Goal: Information Seeking & Learning: Learn about a topic

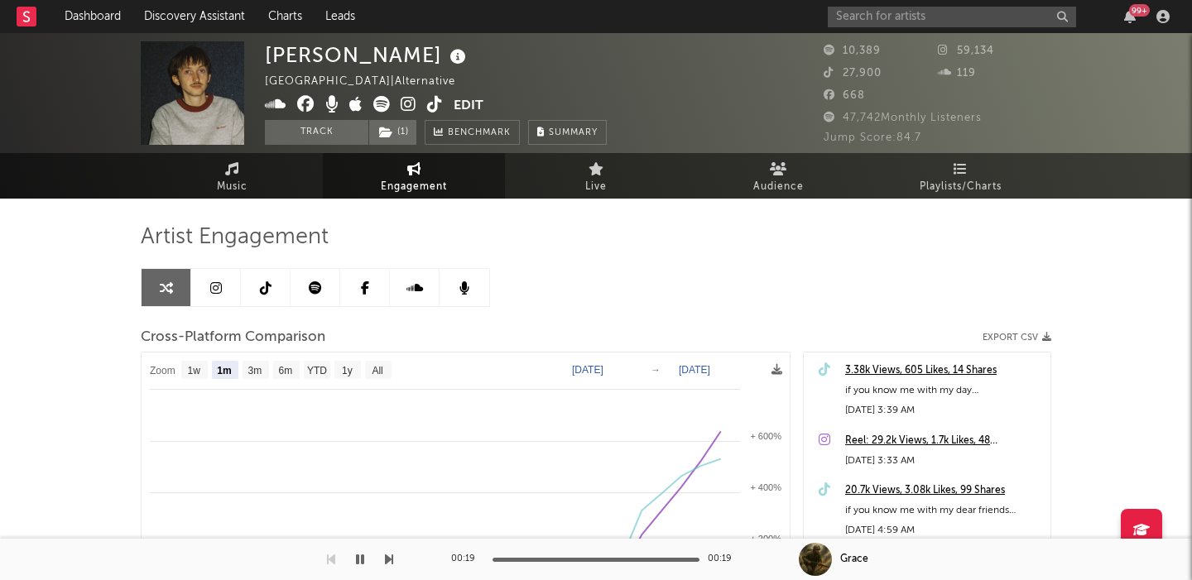
select select "1m"
click at [863, 15] on input "text" at bounding box center [952, 17] width 248 height 21
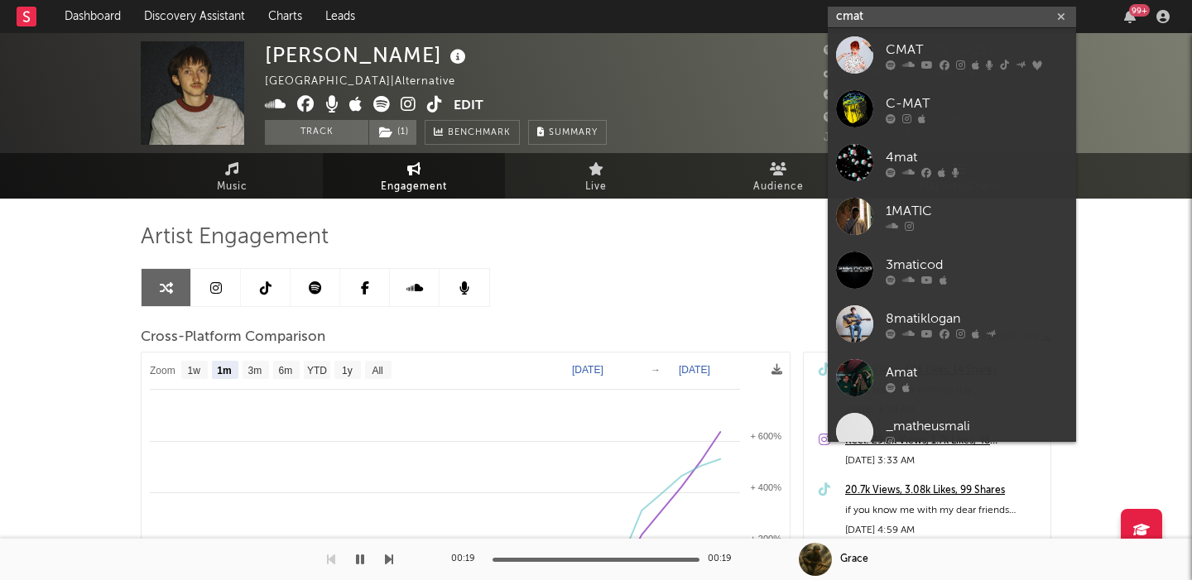
type input "cmat"
click at [932, 41] on div "CMAT" at bounding box center [977, 50] width 182 height 20
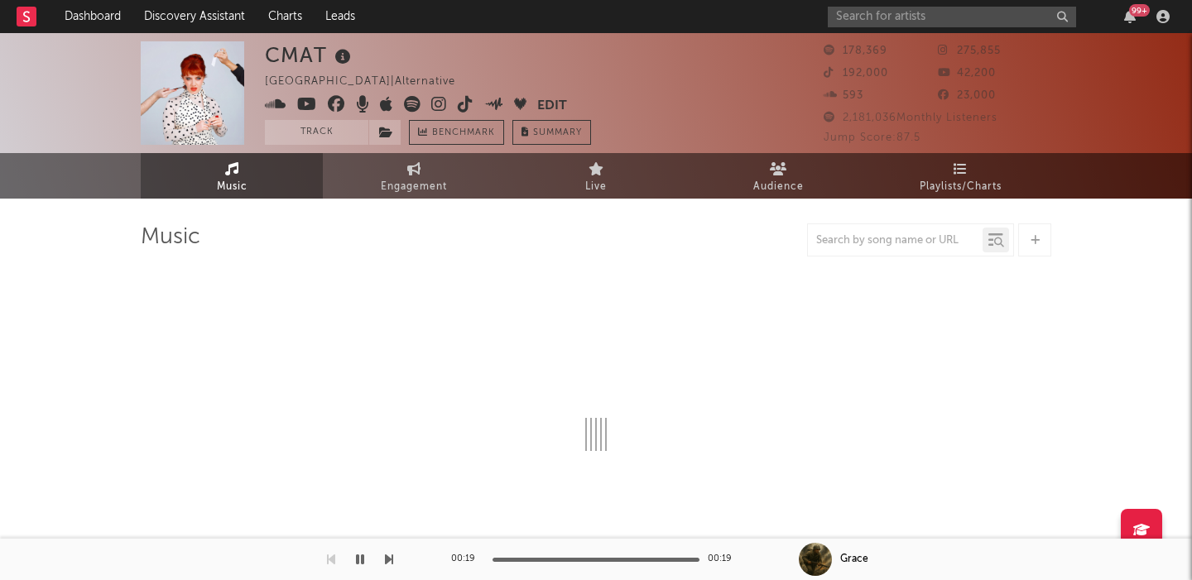
click at [411, 105] on icon at bounding box center [412, 104] width 17 height 17
select select "6m"
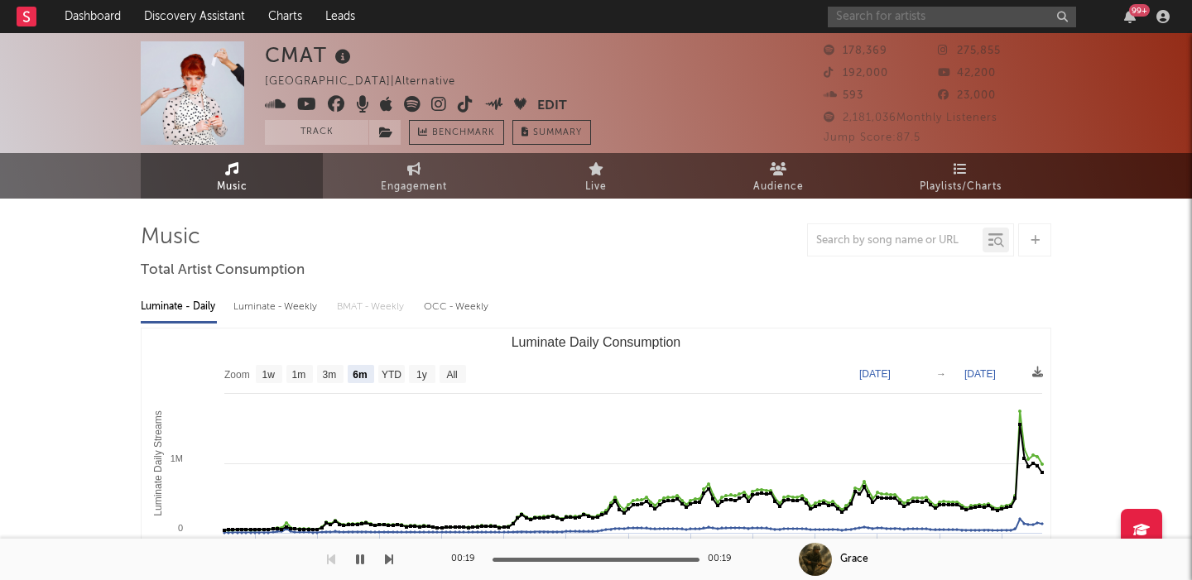
click at [867, 22] on input "text" at bounding box center [952, 17] width 248 height 21
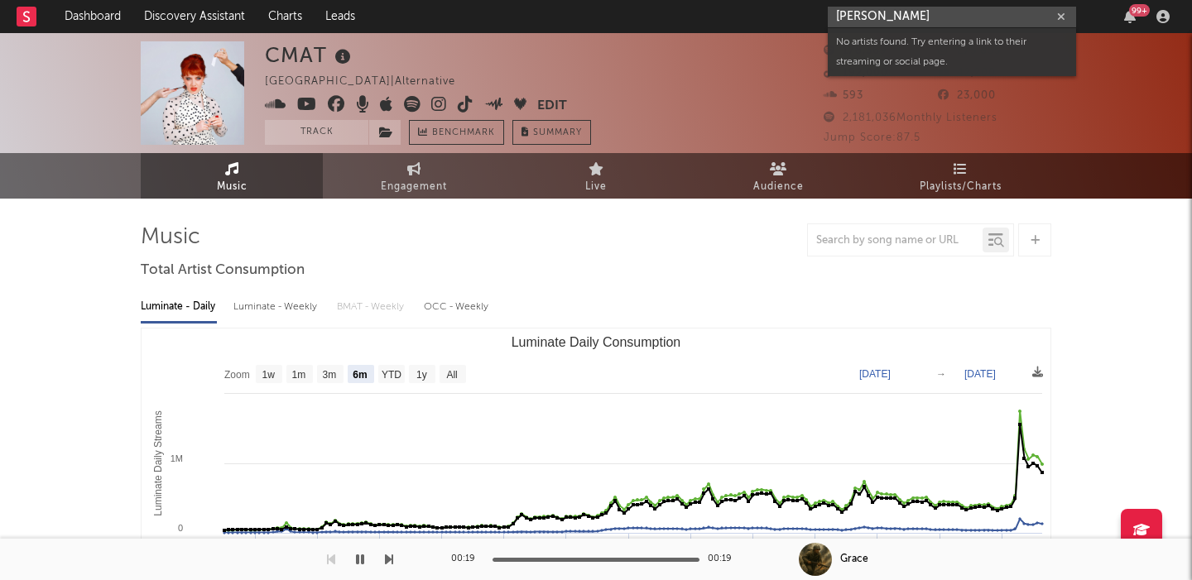
click at [898, 17] on input "zaniya monet" at bounding box center [952, 17] width 248 height 21
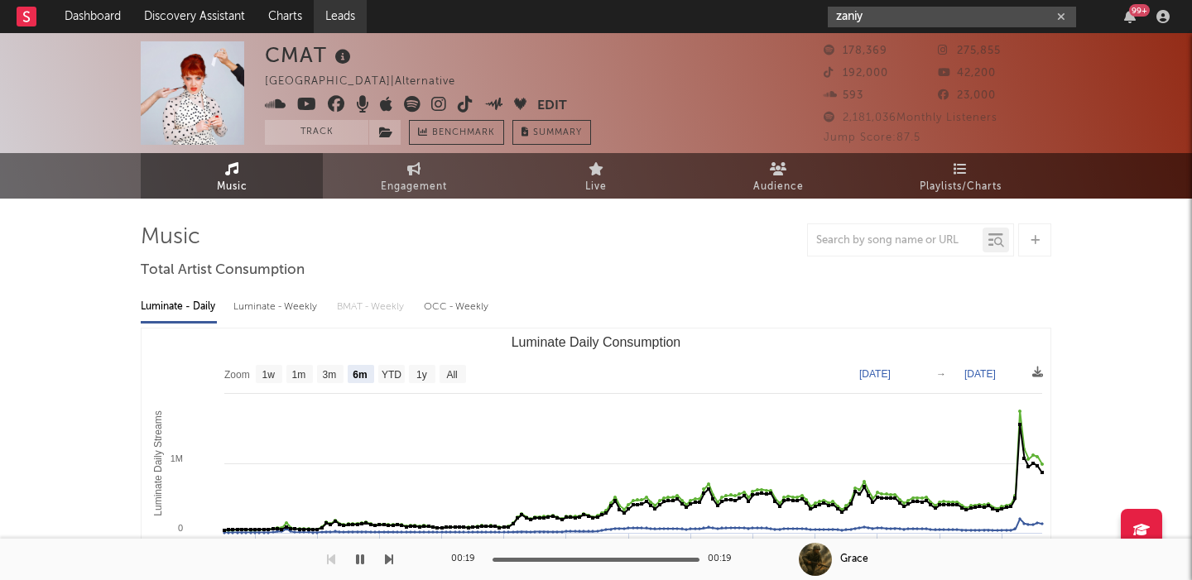
type input "zaniy"
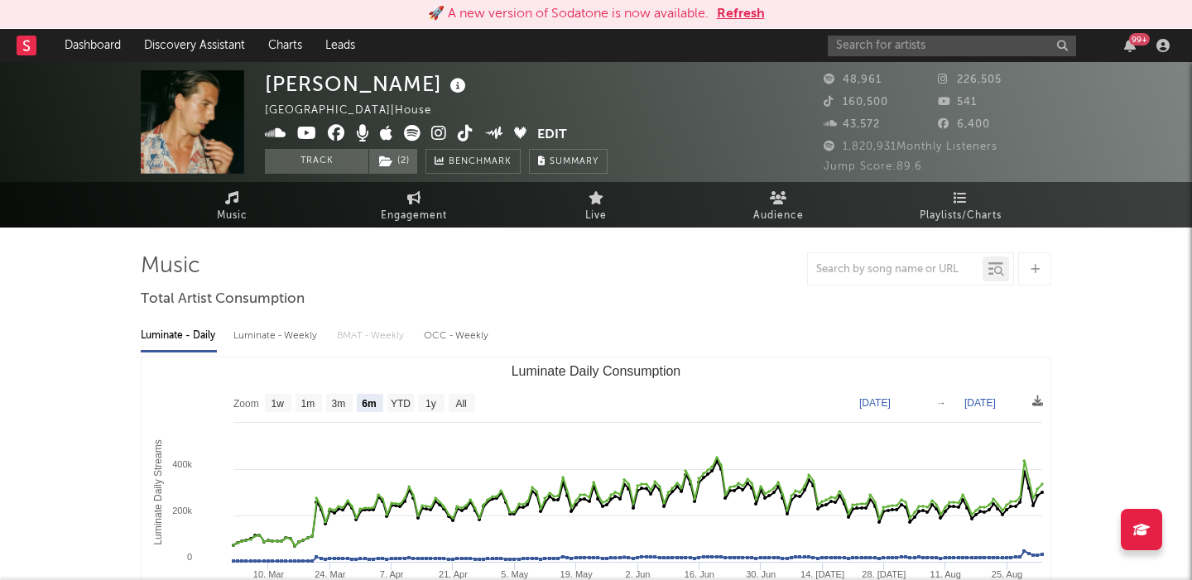
select select "6m"
click at [910, 40] on input "text" at bounding box center [952, 46] width 248 height 21
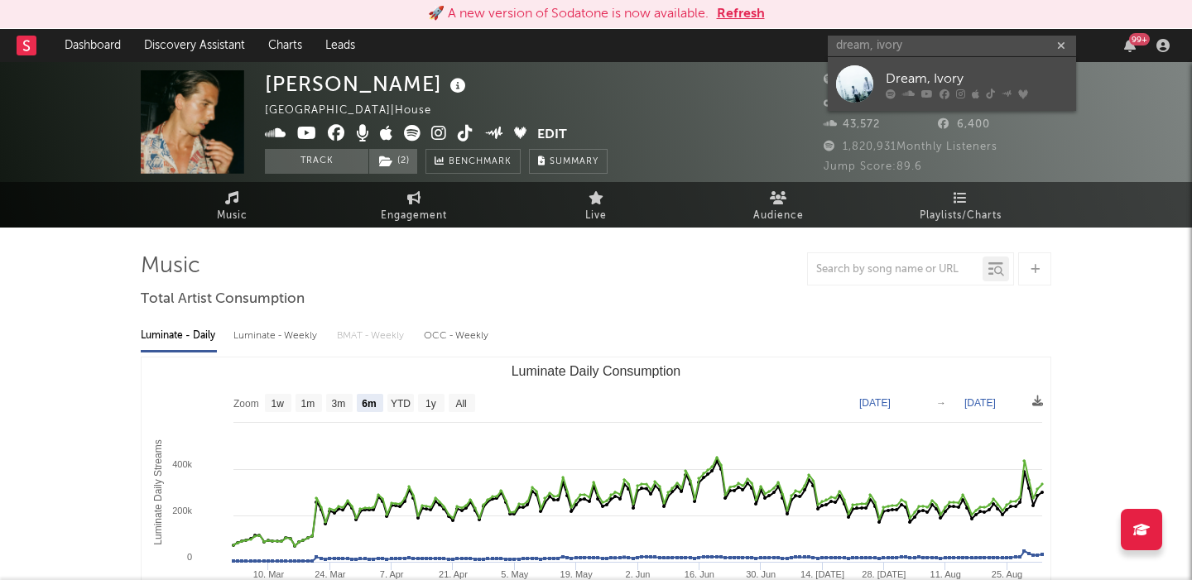
type input "dream, ivory"
click at [908, 71] on div "Dream, Ivory" at bounding box center [977, 79] width 182 height 20
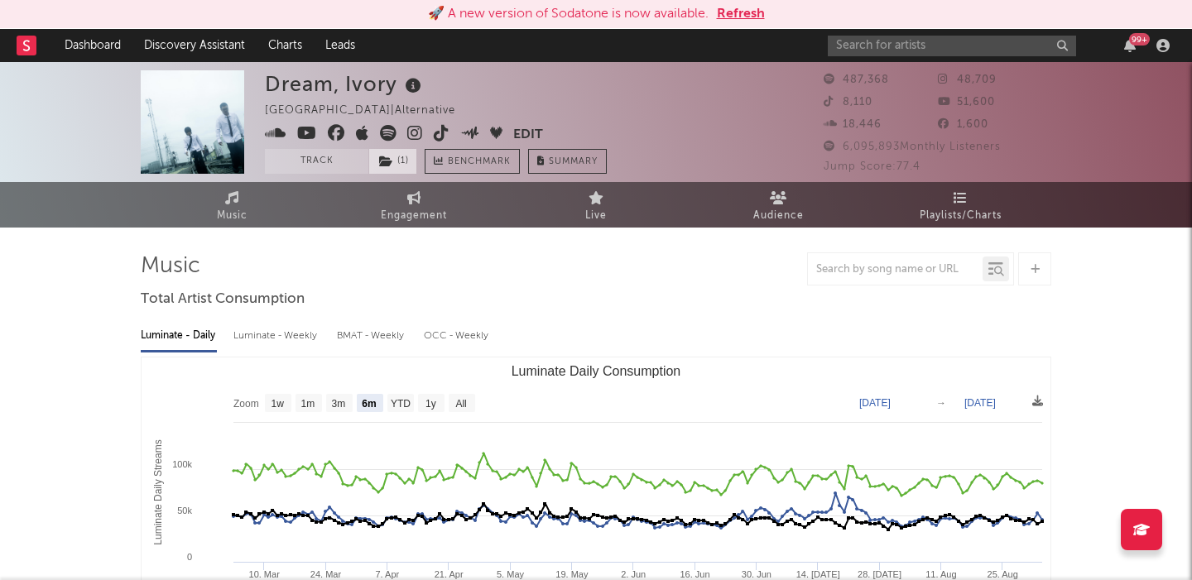
click at [403, 168] on span "( 1 )" at bounding box center [392, 161] width 49 height 25
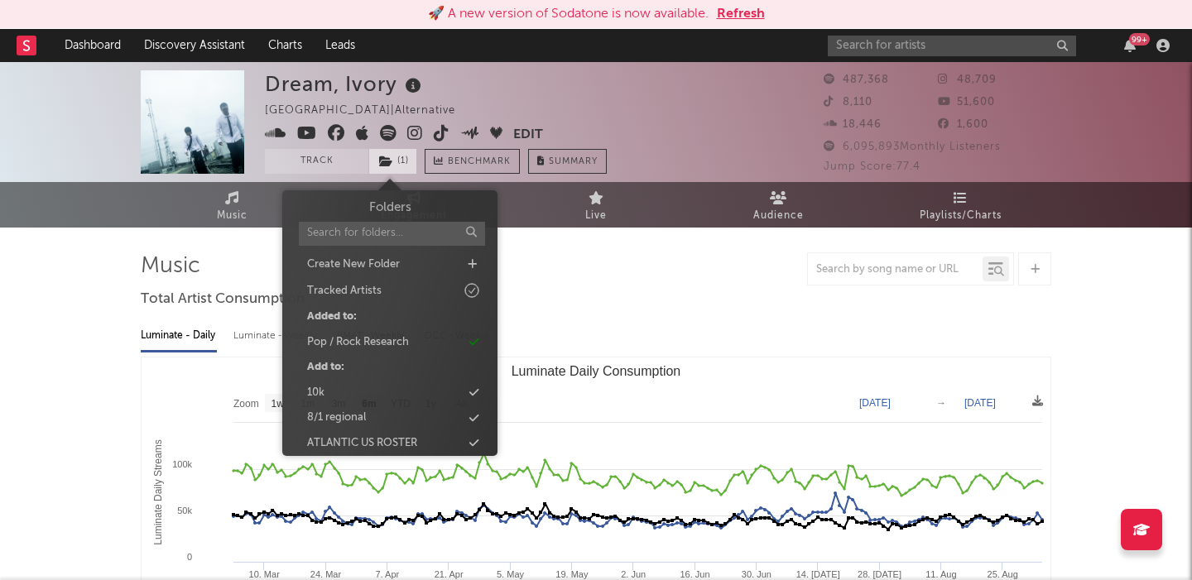
click at [398, 159] on span "( 1 )" at bounding box center [392, 161] width 49 height 25
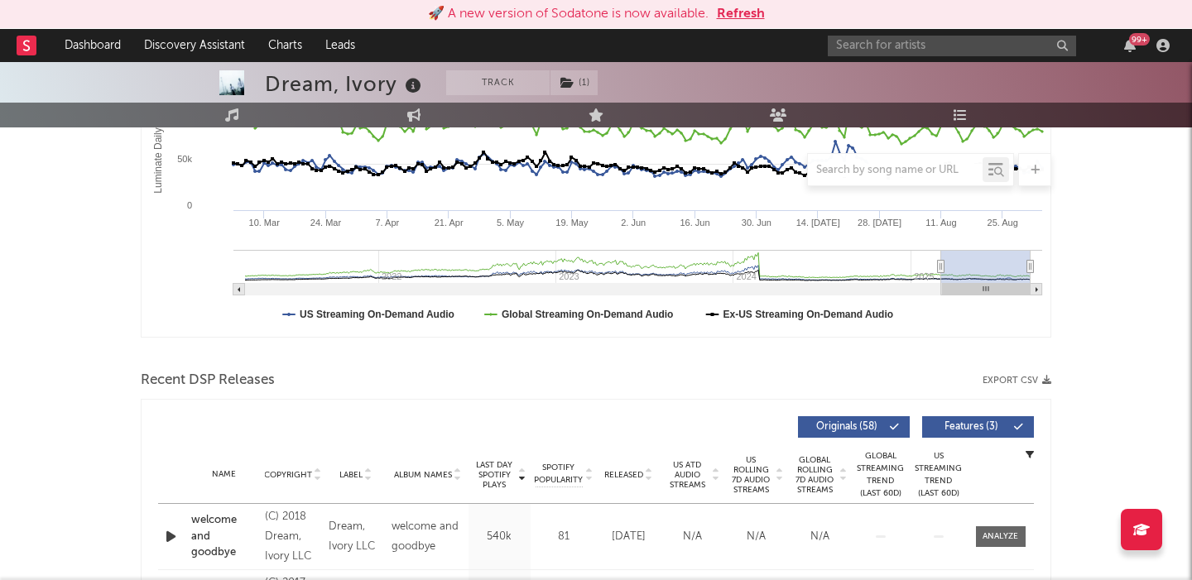
scroll to position [415, 0]
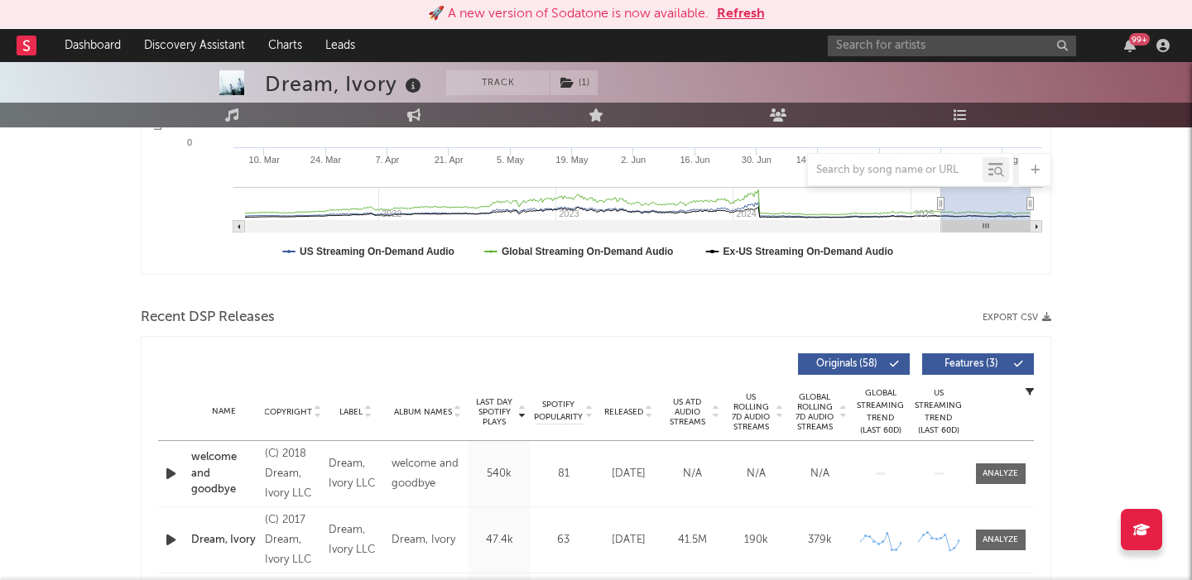
click at [313, 82] on div "Dream, Ivory" at bounding box center [345, 83] width 161 height 27
copy div "Dream, Ivory"
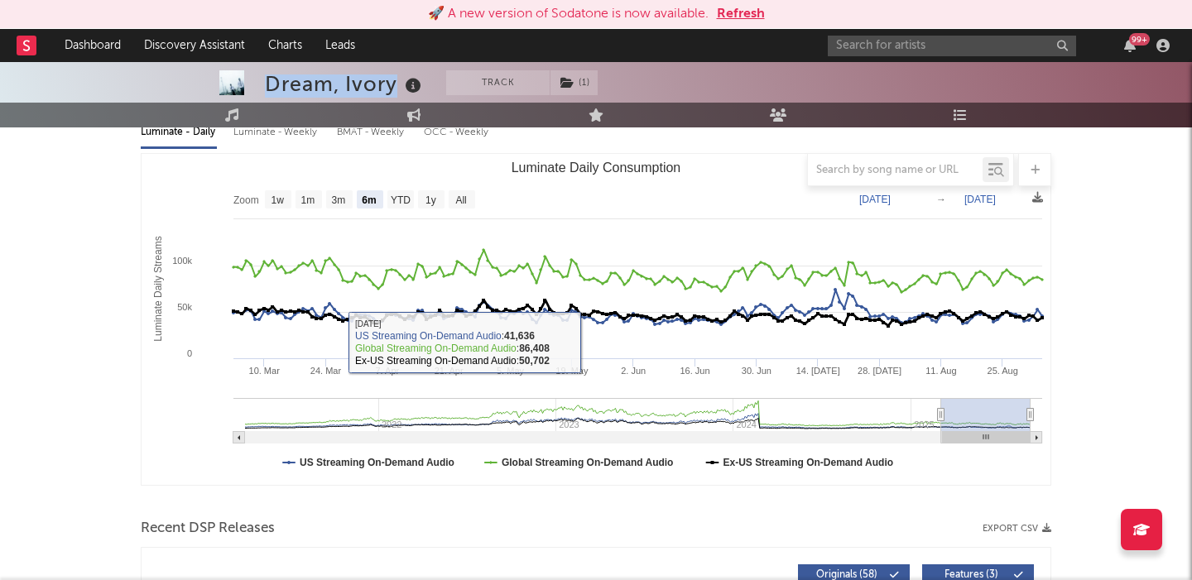
scroll to position [116, 0]
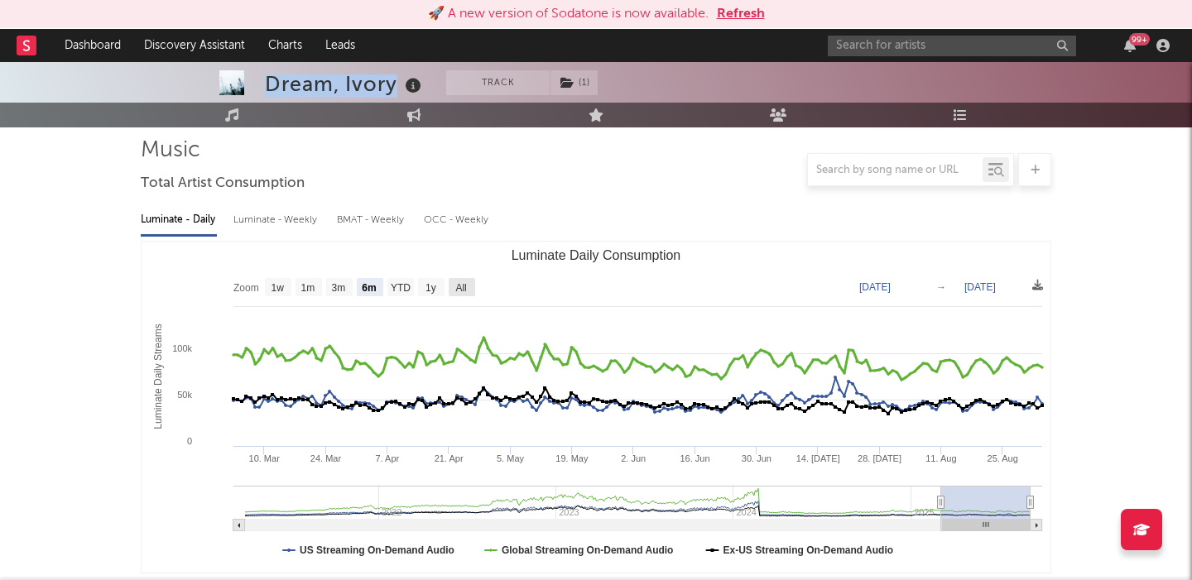
click at [469, 286] on rect "Luminate Daily Consumption" at bounding box center [462, 287] width 26 height 18
select select "All"
type input "[DATE]"
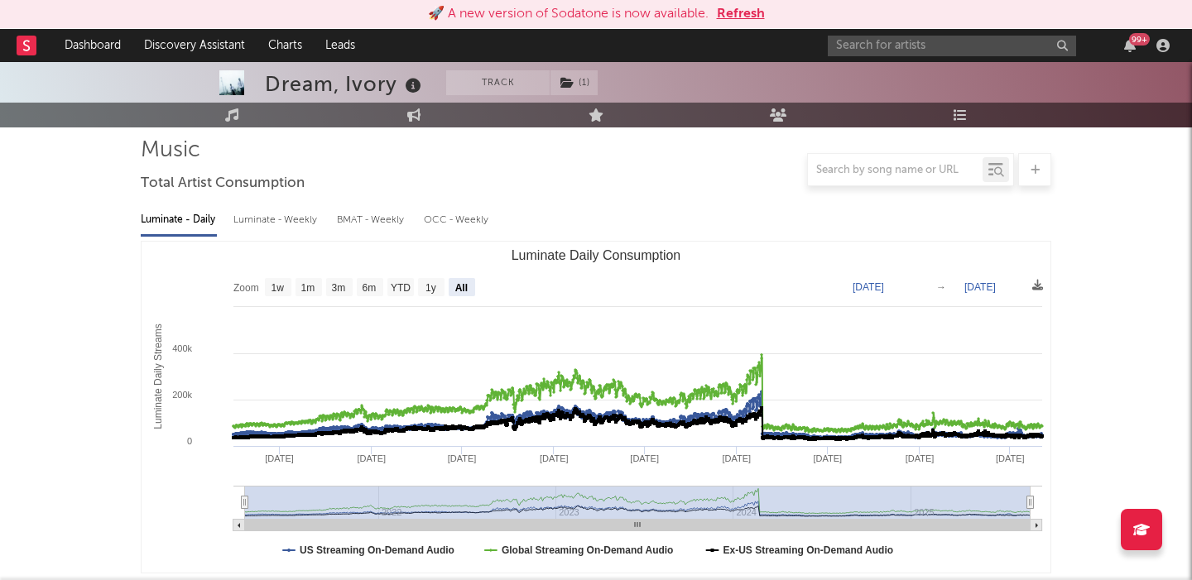
click at [306, 221] on div "Luminate - Weekly" at bounding box center [276, 220] width 87 height 28
select select "6m"
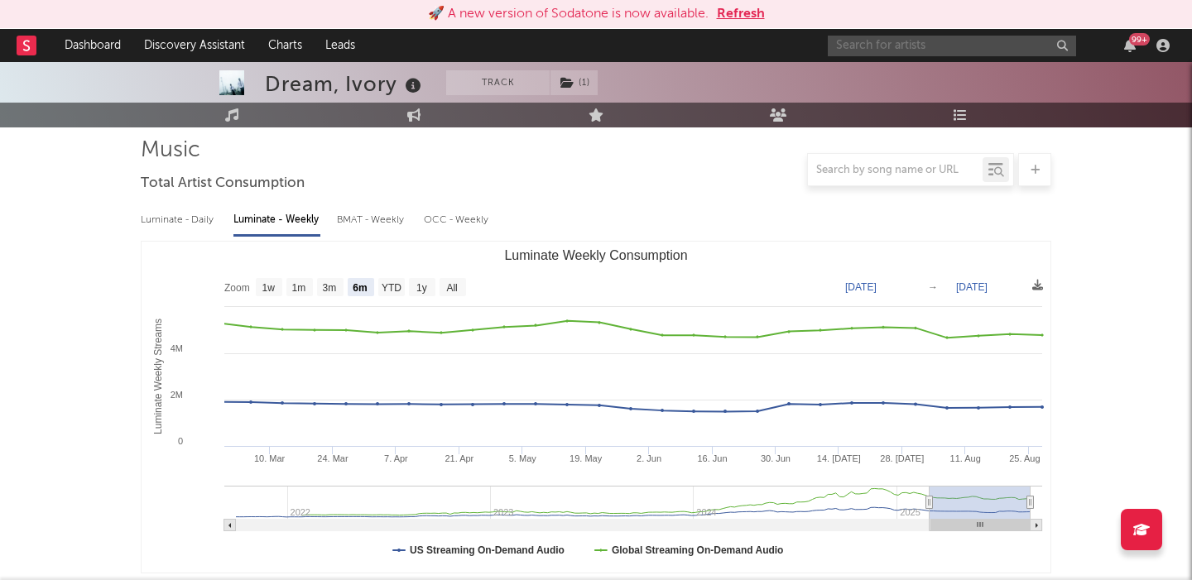
click at [853, 50] on input "text" at bounding box center [952, 46] width 248 height 21
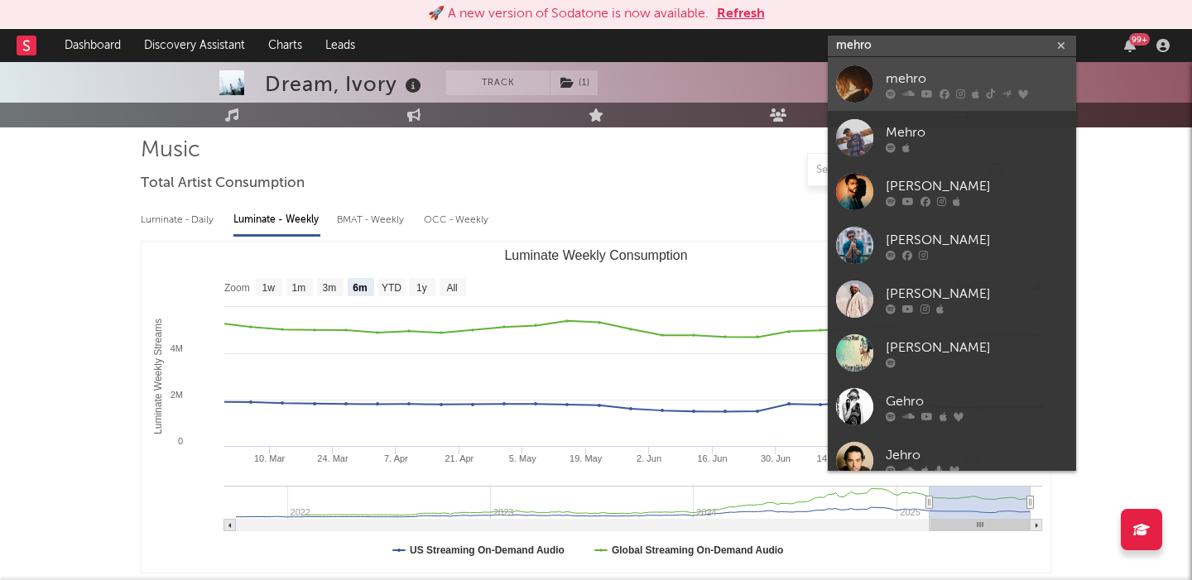
type input "mehro"
click at [978, 70] on div "mehro" at bounding box center [977, 79] width 182 height 20
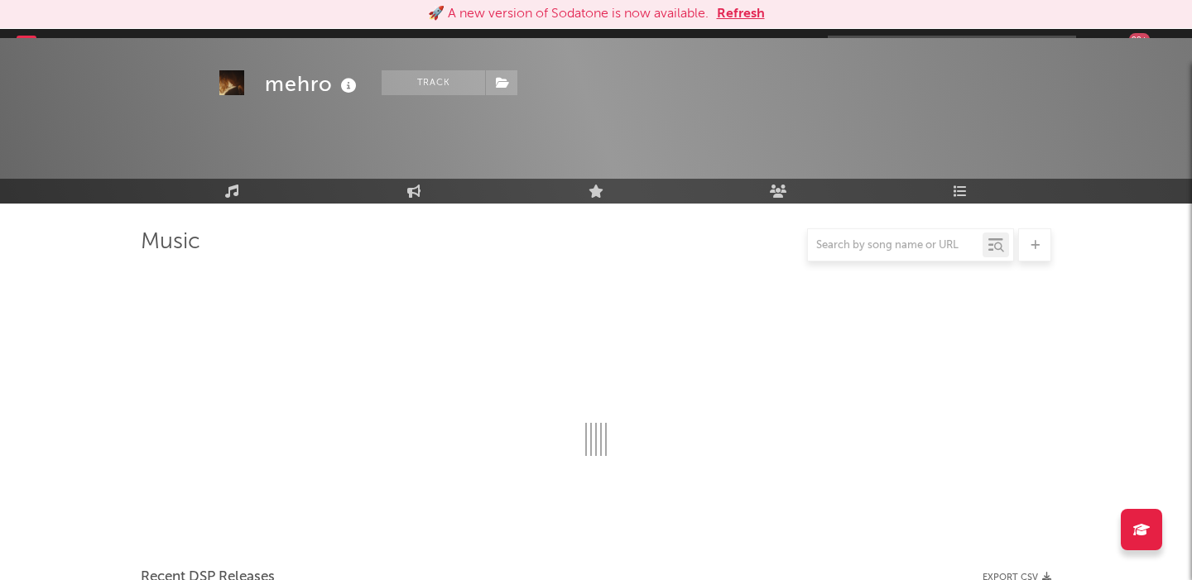
scroll to position [116, 0]
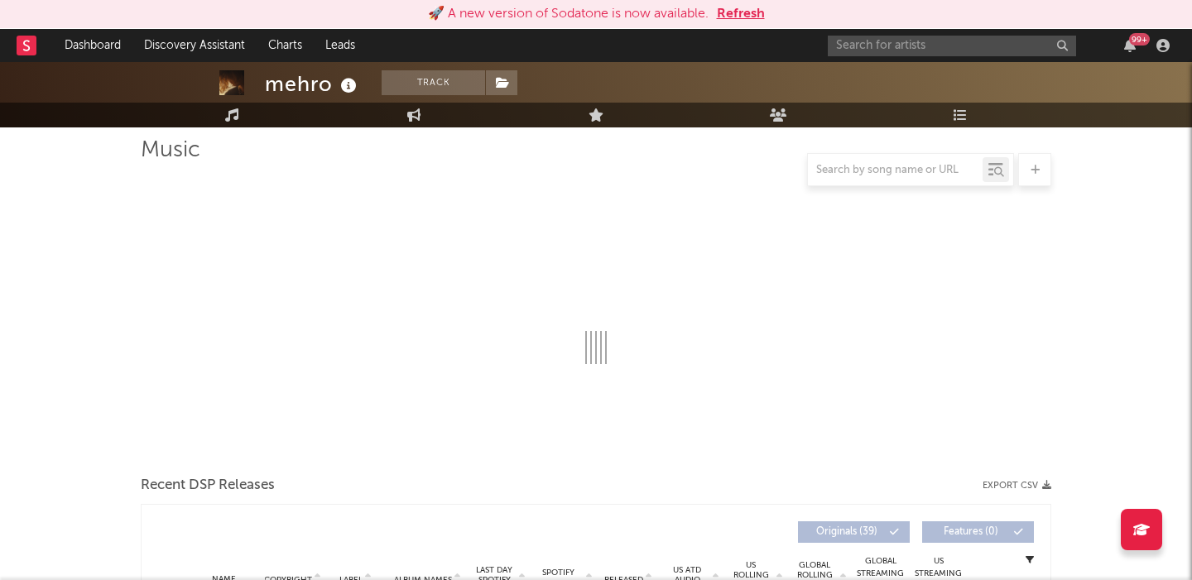
select select "6m"
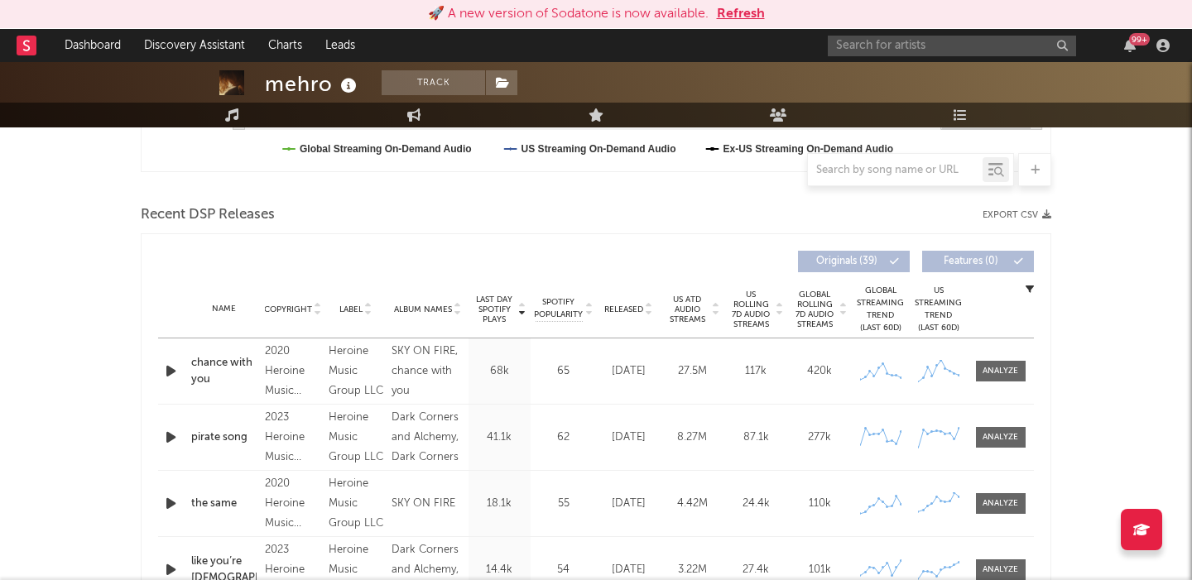
scroll to position [538, 0]
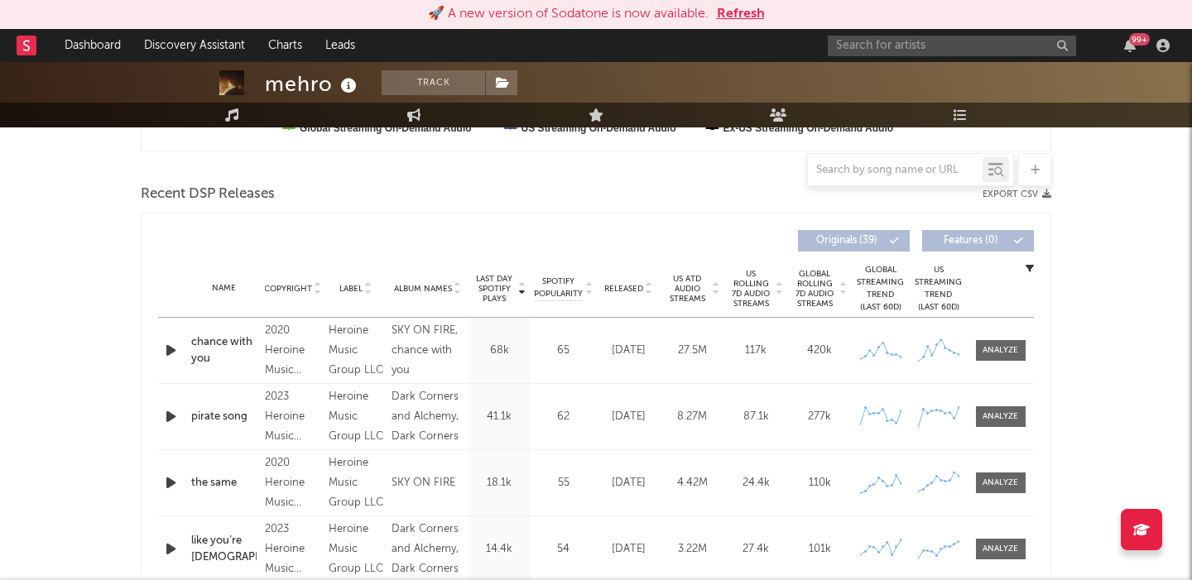
click at [622, 284] on span "Released" at bounding box center [623, 289] width 39 height 10
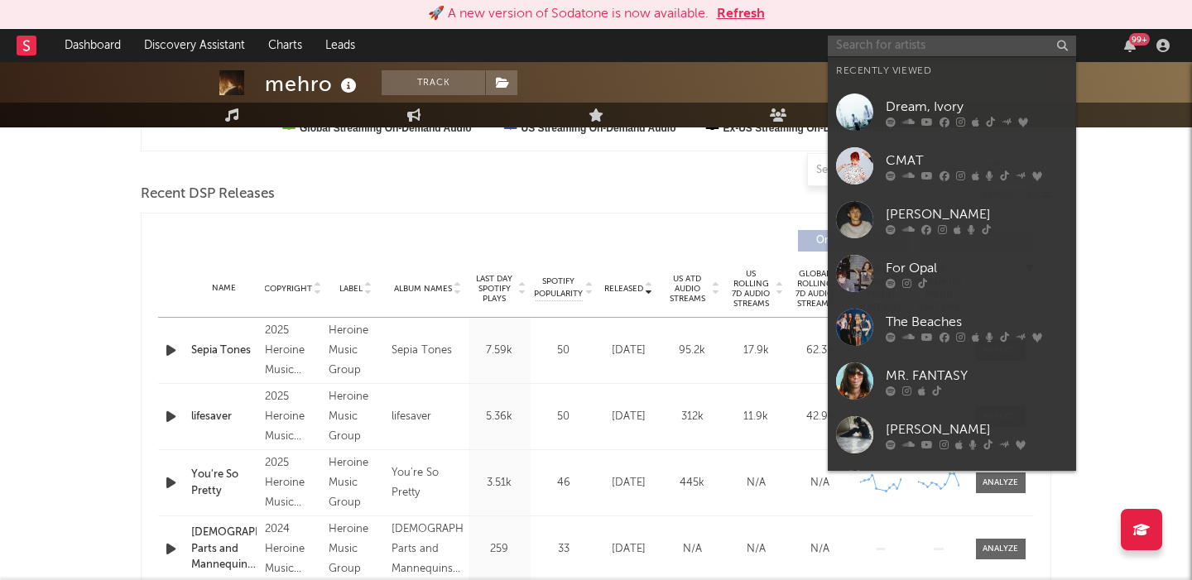
click at [871, 41] on input "text" at bounding box center [952, 46] width 248 height 21
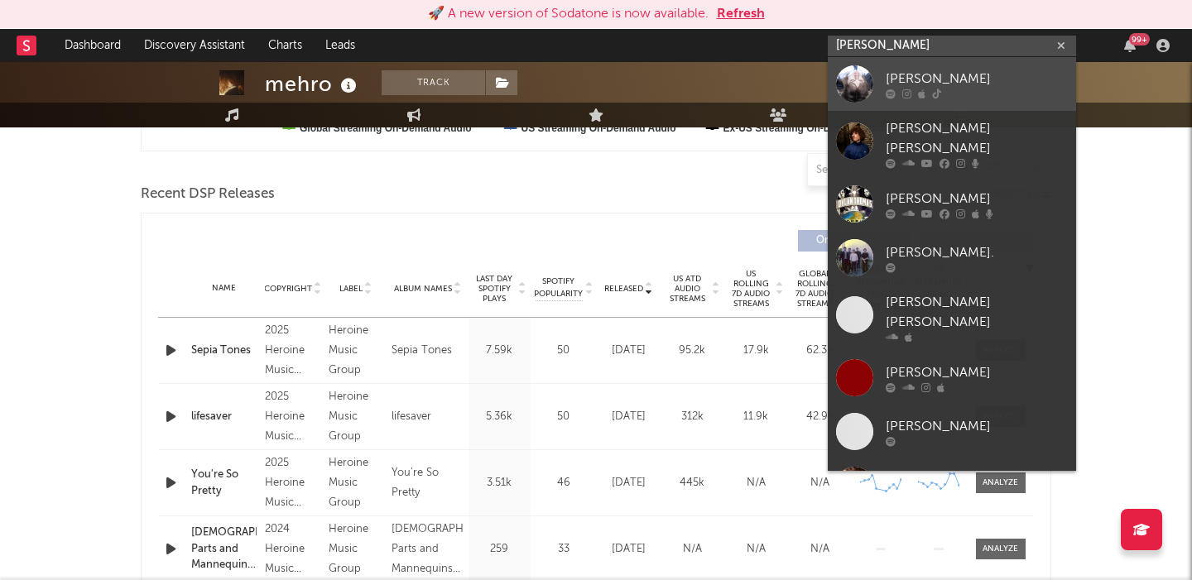
type input "[PERSON_NAME]"
click at [905, 66] on link "[PERSON_NAME]" at bounding box center [952, 84] width 248 height 54
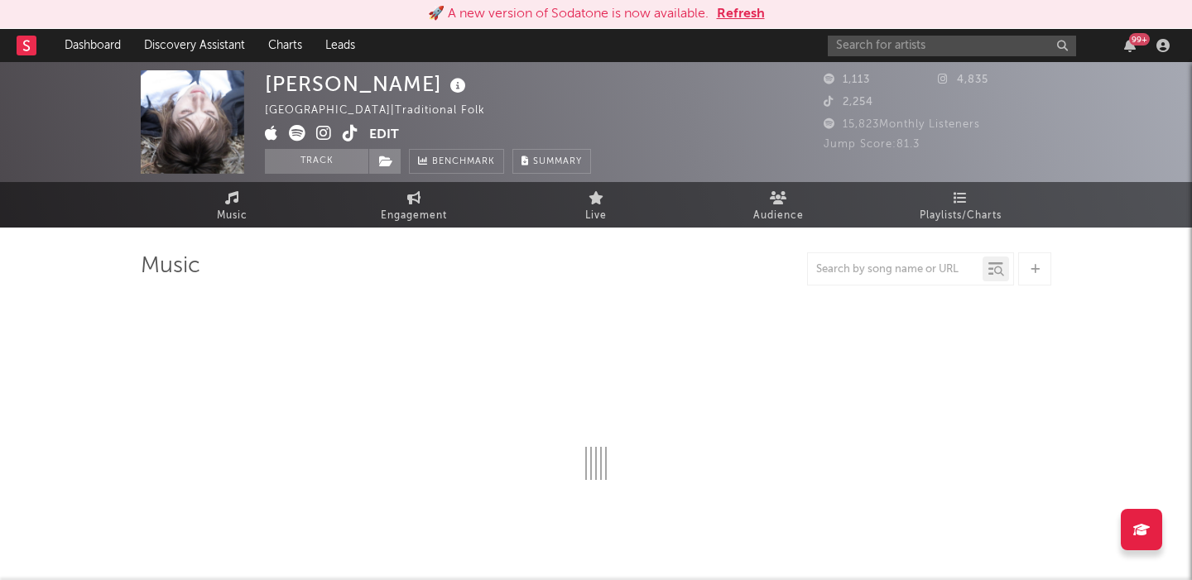
select select "1w"
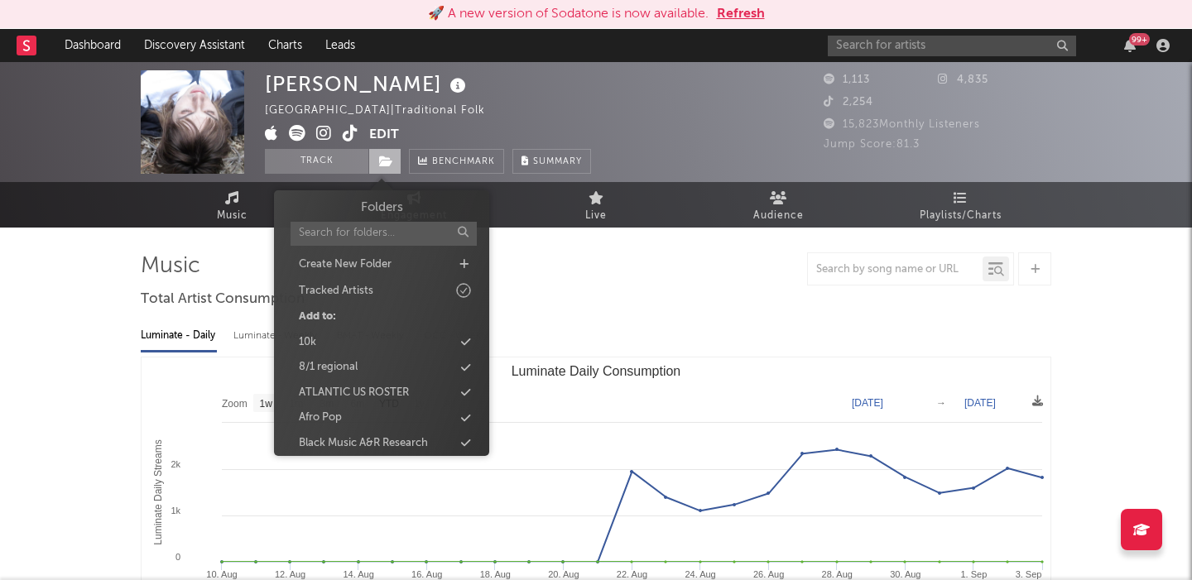
click at [396, 166] on span at bounding box center [384, 161] width 33 height 25
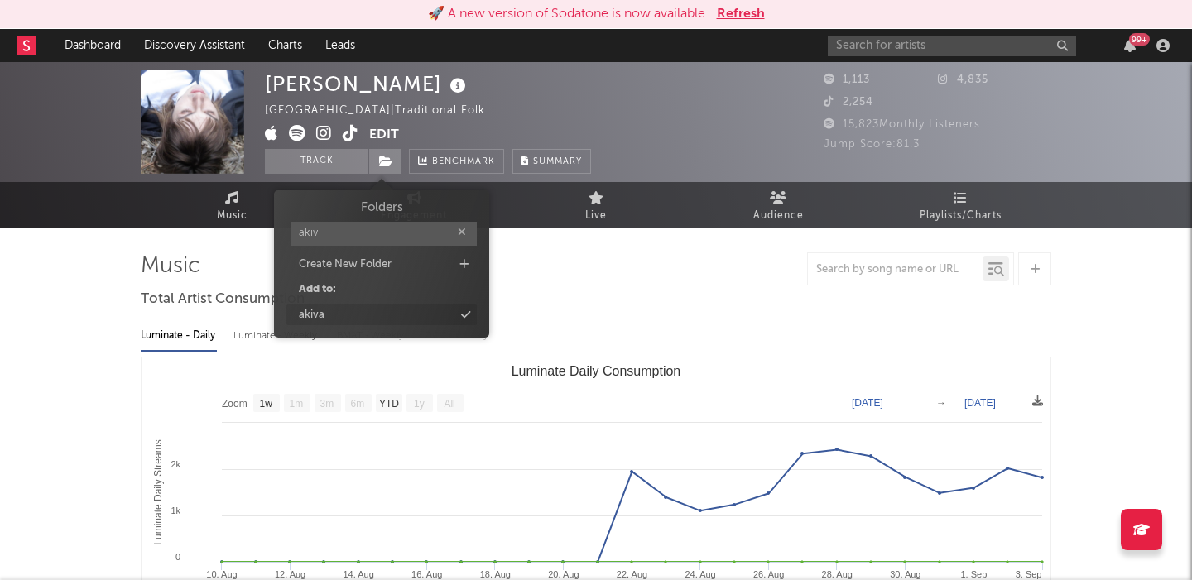
type input "akiv"
click at [387, 315] on div "akiva" at bounding box center [381, 316] width 190 height 22
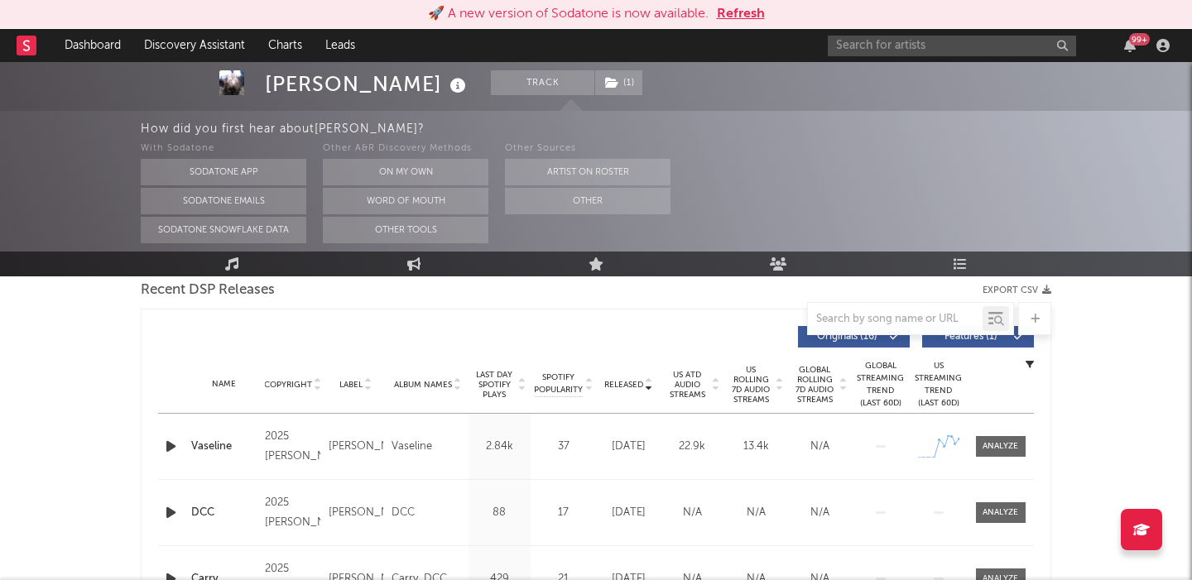
scroll to position [563, 0]
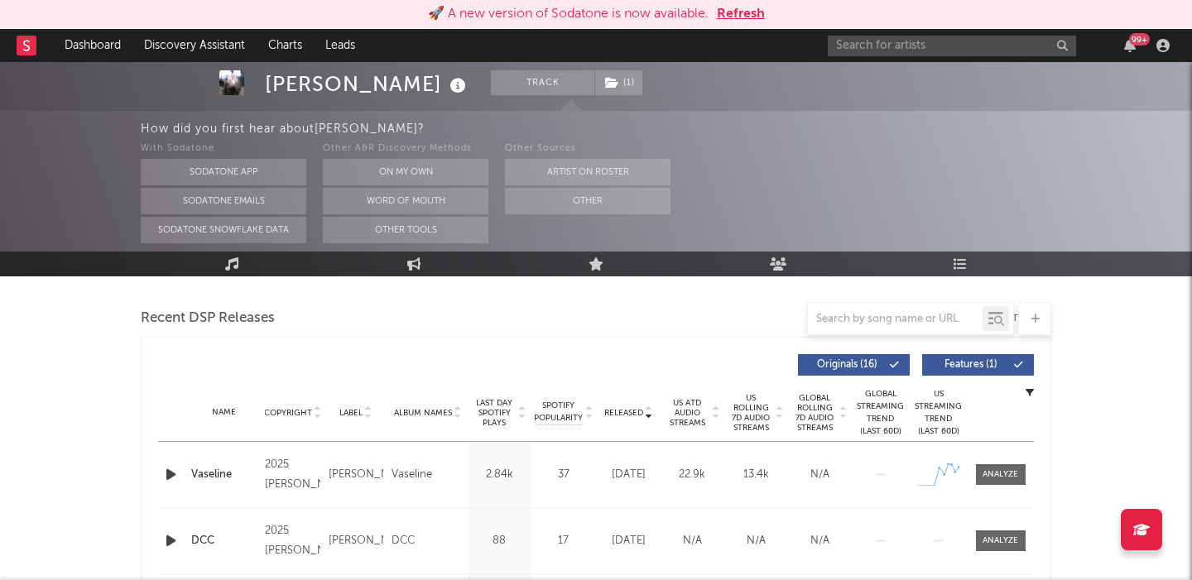
click at [969, 364] on span "Features ( 1 )" at bounding box center [971, 365] width 76 height 10
click at [749, 431] on span "US Rolling 7D Audio Streams" at bounding box center [751, 413] width 46 height 40
click at [757, 407] on span "US Rolling 7D Audio Streams" at bounding box center [751, 413] width 46 height 40
